Goal: Transaction & Acquisition: Purchase product/service

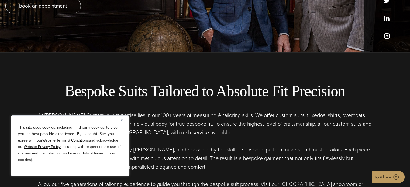
scroll to position [162, 0]
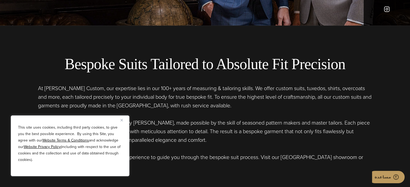
click at [121, 121] on img "Close" at bounding box center [121, 120] width 2 height 2
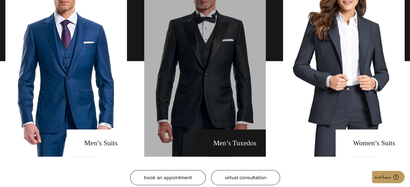
scroll to position [431, 0]
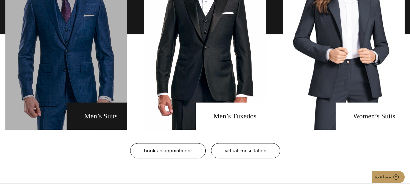
click at [100, 112] on link "men's suits" at bounding box center [66, 34] width 122 height 191
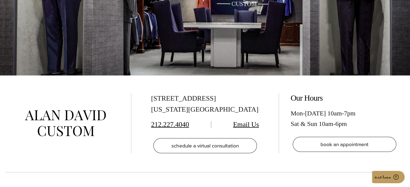
scroll to position [3008, 0]
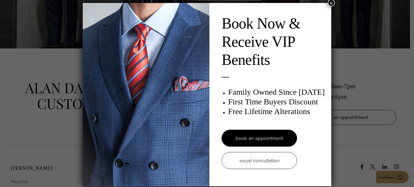
click at [329, 4] on button "×" at bounding box center [331, 2] width 7 height 7
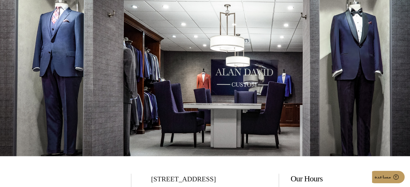
scroll to position [2873, 0]
